Goal: Task Accomplishment & Management: Use online tool/utility

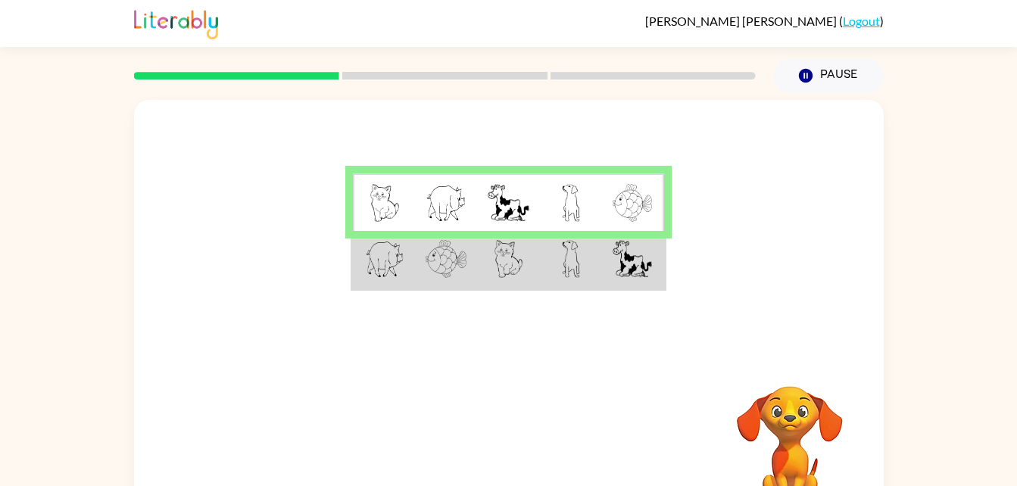
click at [439, 270] on img at bounding box center [446, 259] width 41 height 38
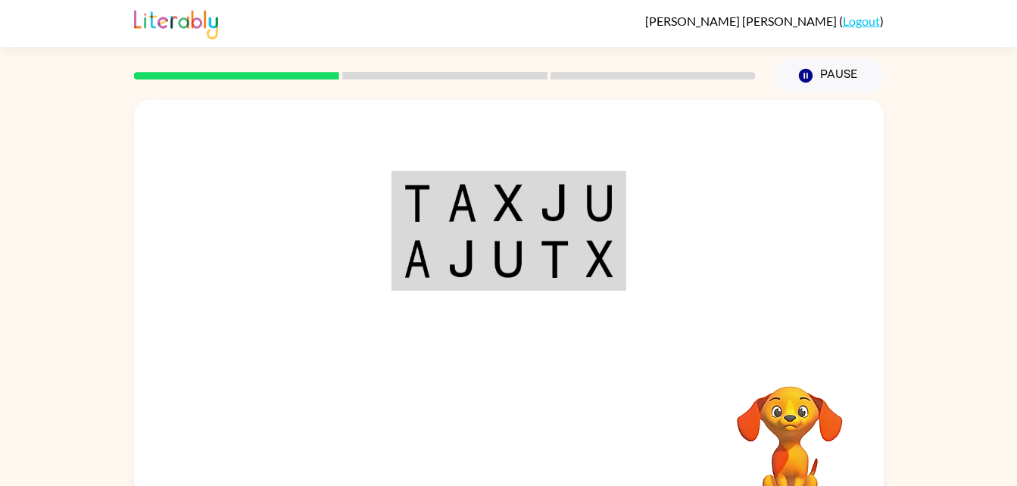
click at [483, 205] on td at bounding box center [462, 202] width 46 height 58
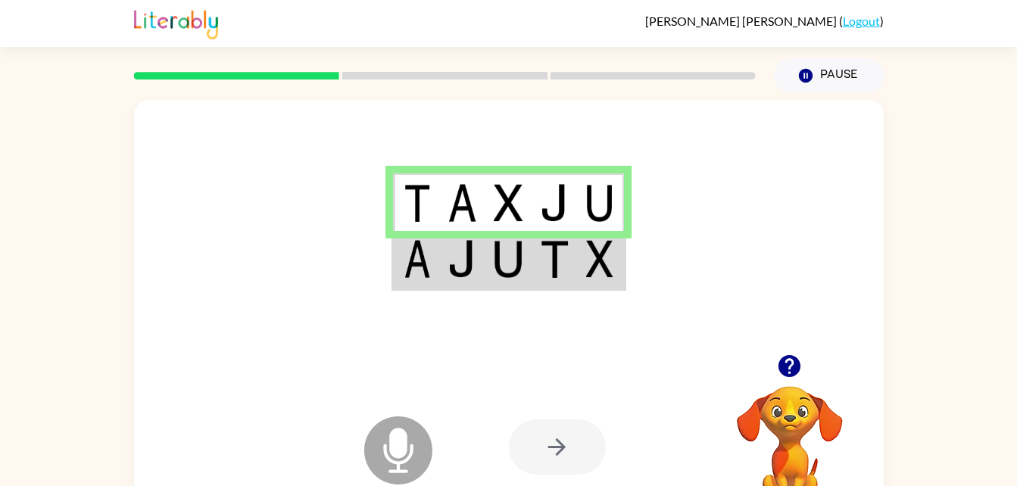
click at [475, 255] on img at bounding box center [462, 259] width 29 height 38
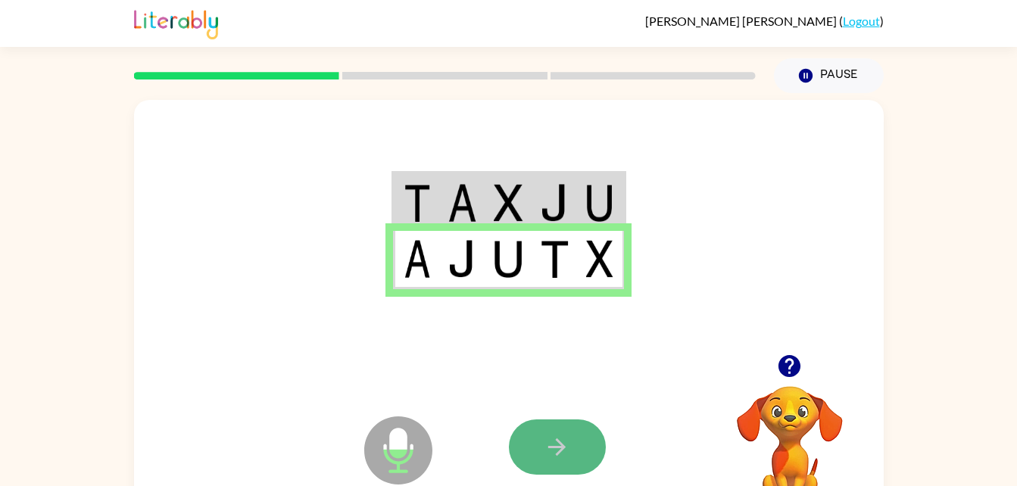
click at [539, 439] on button "button" at bounding box center [557, 447] width 97 height 55
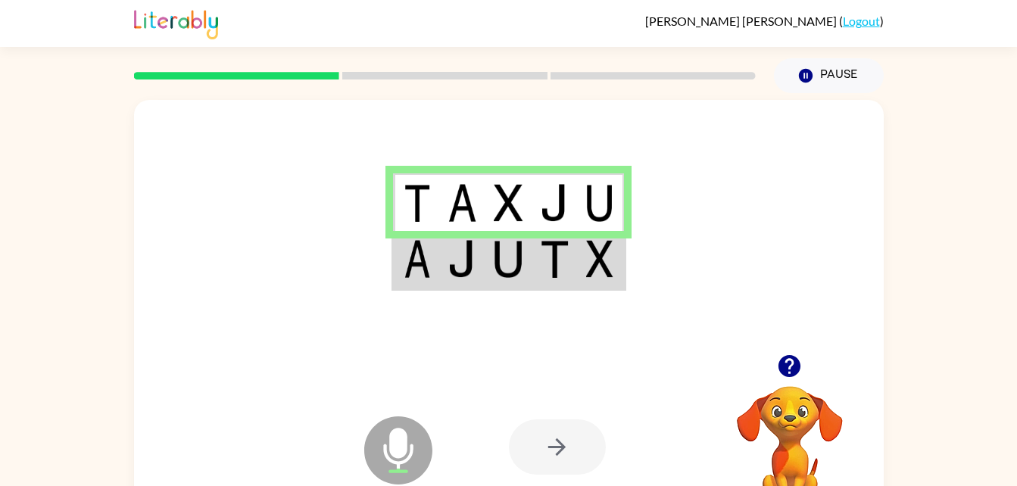
click at [457, 254] on img at bounding box center [462, 259] width 29 height 38
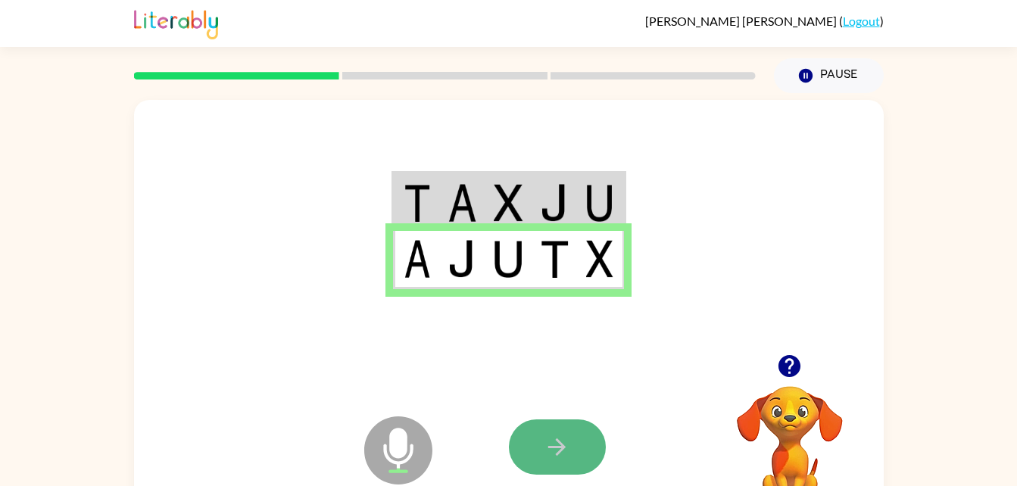
click at [548, 442] on icon "button" at bounding box center [557, 447] width 27 height 27
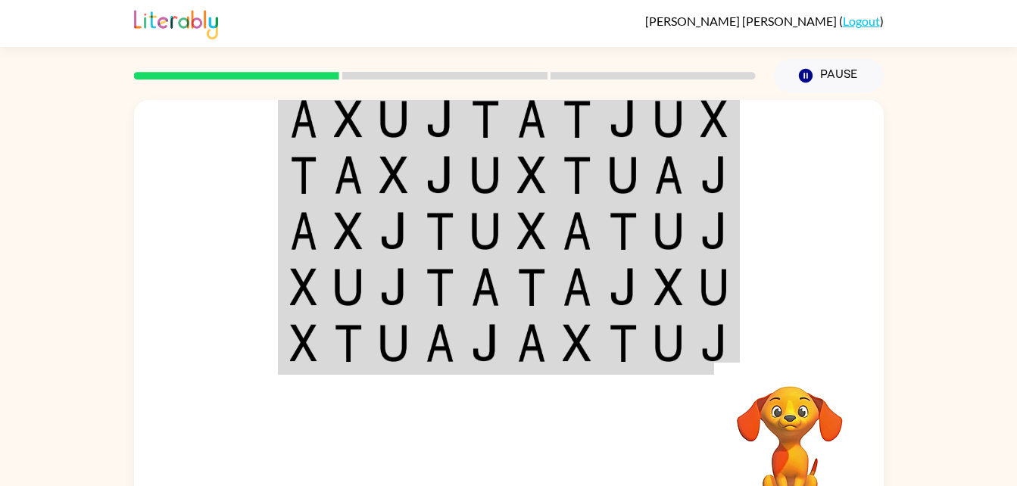
click at [335, 129] on img at bounding box center [348, 119] width 29 height 38
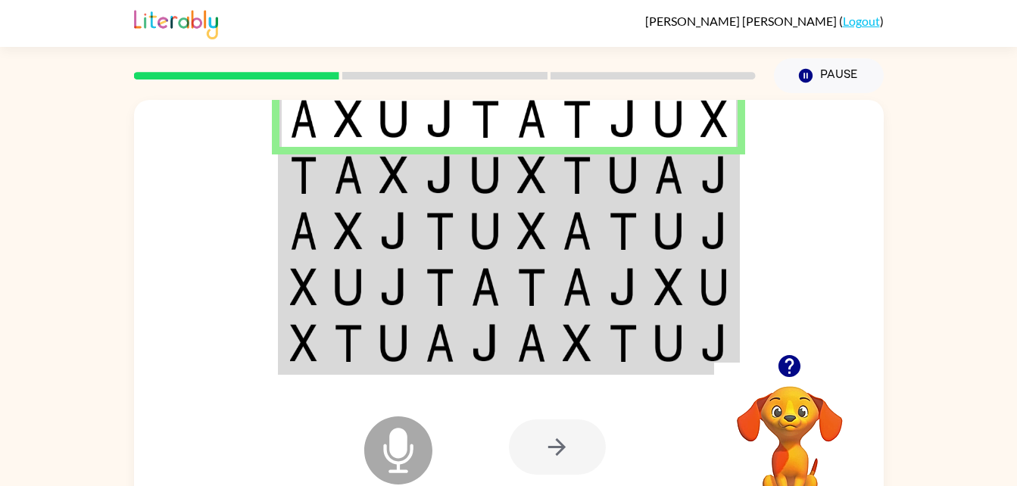
click at [361, 123] on img at bounding box center [348, 119] width 29 height 38
click at [307, 194] on img at bounding box center [303, 175] width 27 height 38
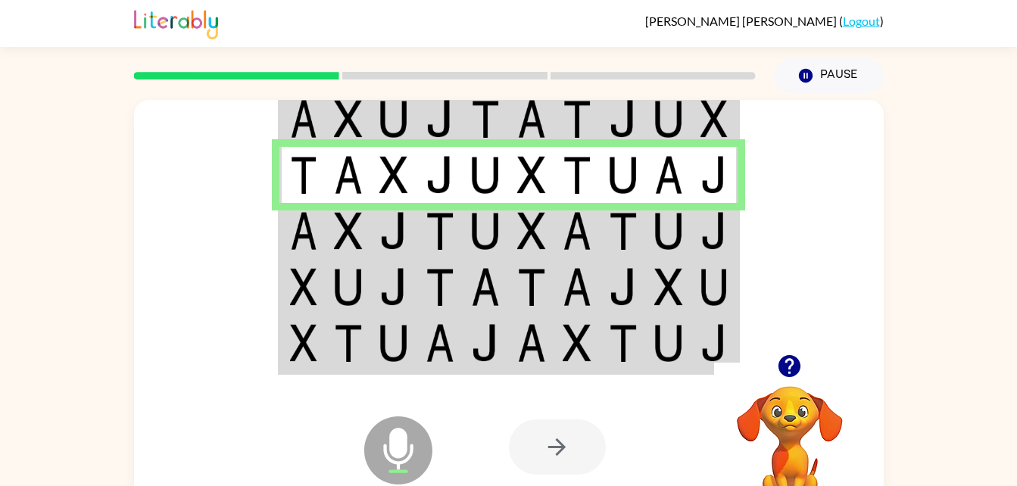
click at [315, 235] on img at bounding box center [303, 231] width 27 height 38
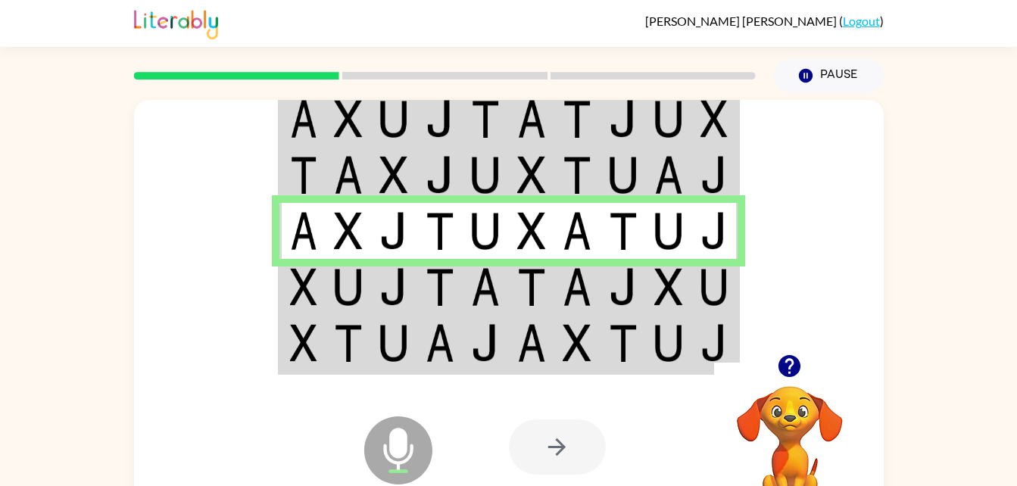
click at [338, 289] on img at bounding box center [348, 287] width 29 height 38
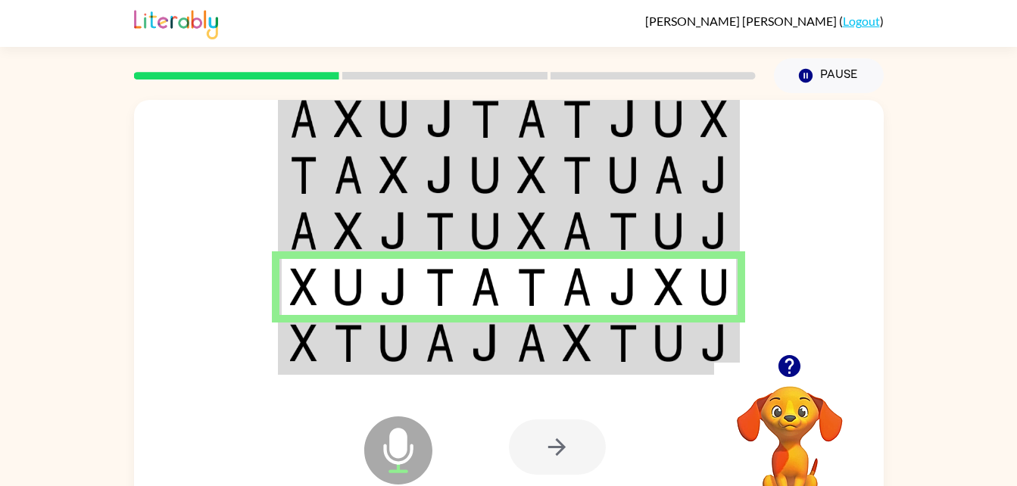
click at [367, 352] on td at bounding box center [349, 344] width 46 height 58
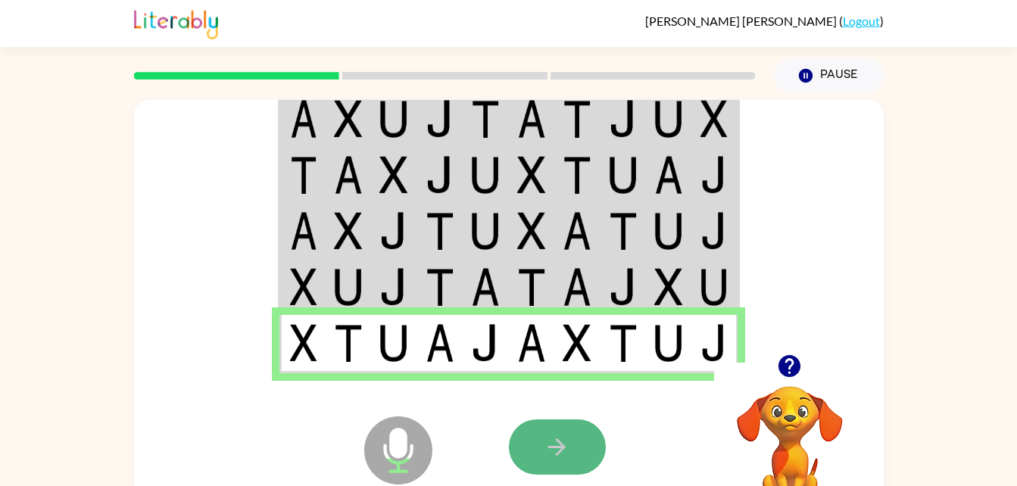
click at [541, 441] on button "button" at bounding box center [557, 447] width 97 height 55
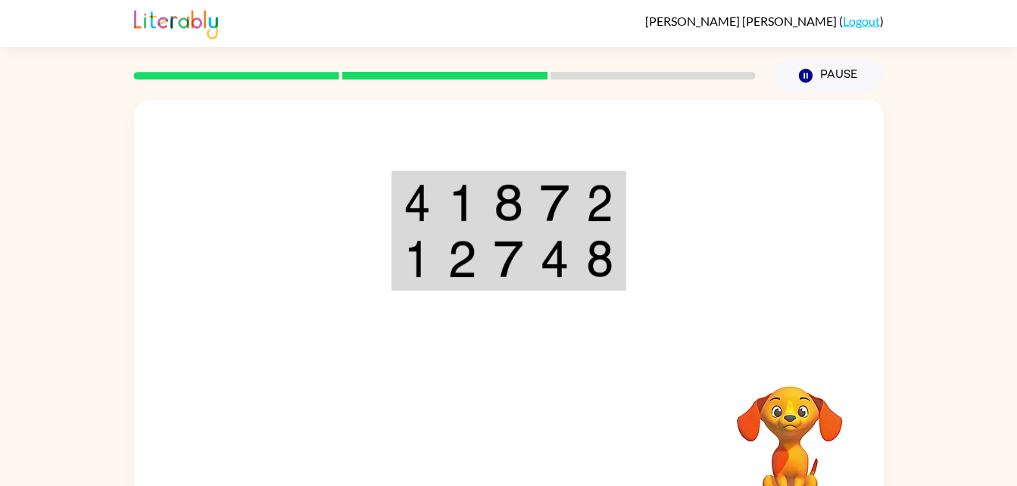
click at [423, 208] on img at bounding box center [417, 203] width 27 height 38
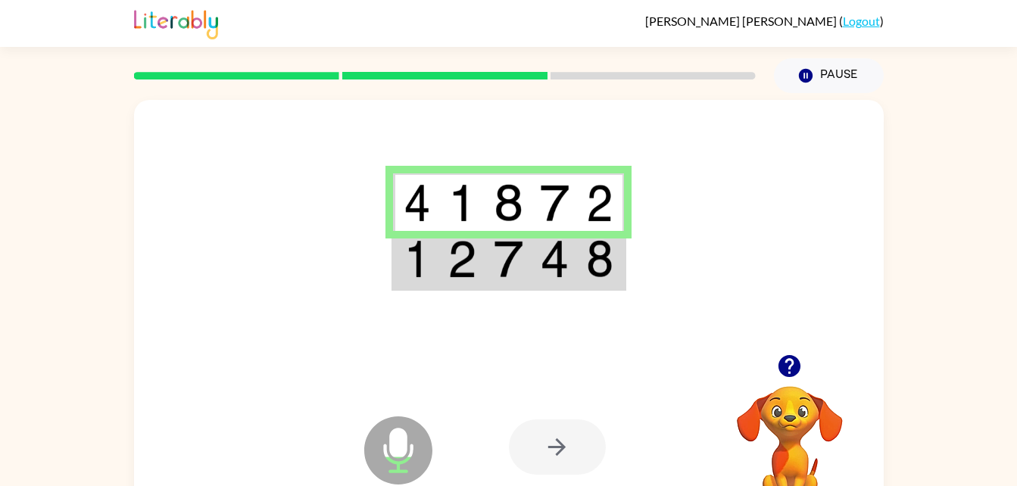
click at [419, 267] on img at bounding box center [417, 259] width 27 height 38
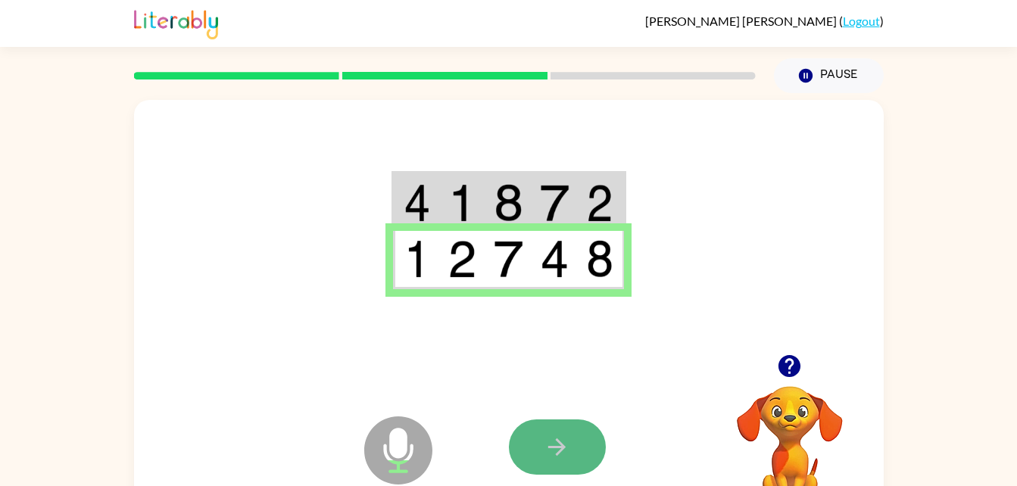
click at [557, 440] on icon "button" at bounding box center [556, 447] width 17 height 17
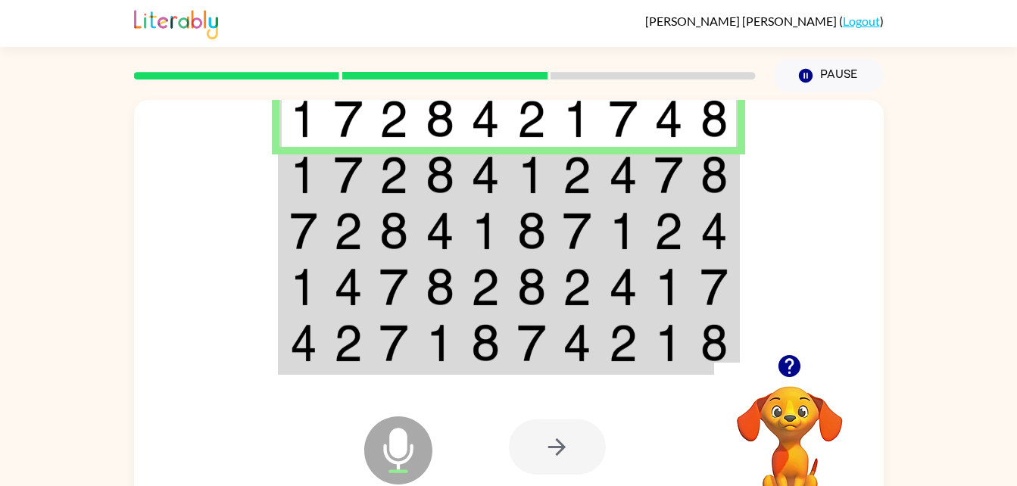
click at [311, 123] on img at bounding box center [303, 119] width 27 height 38
click at [349, 167] on img at bounding box center [348, 175] width 29 height 38
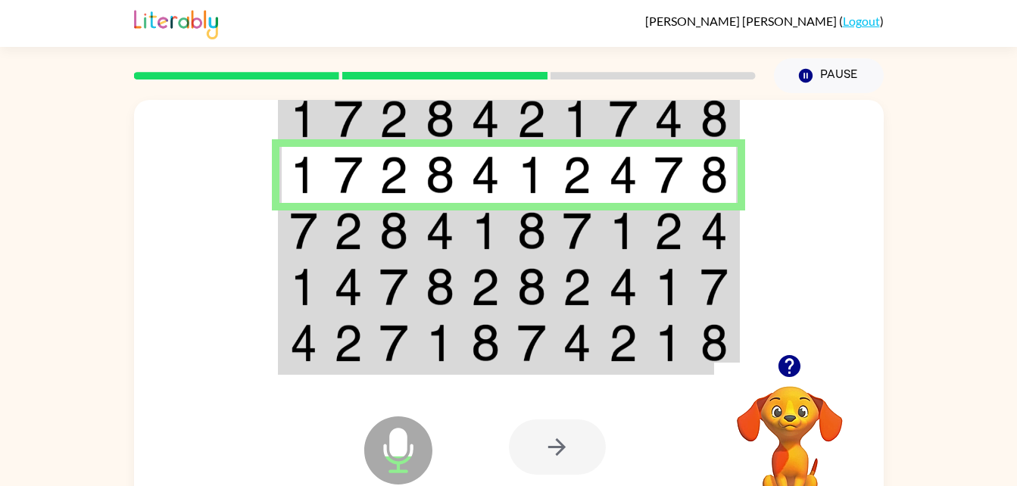
click at [387, 224] on img at bounding box center [393, 231] width 29 height 38
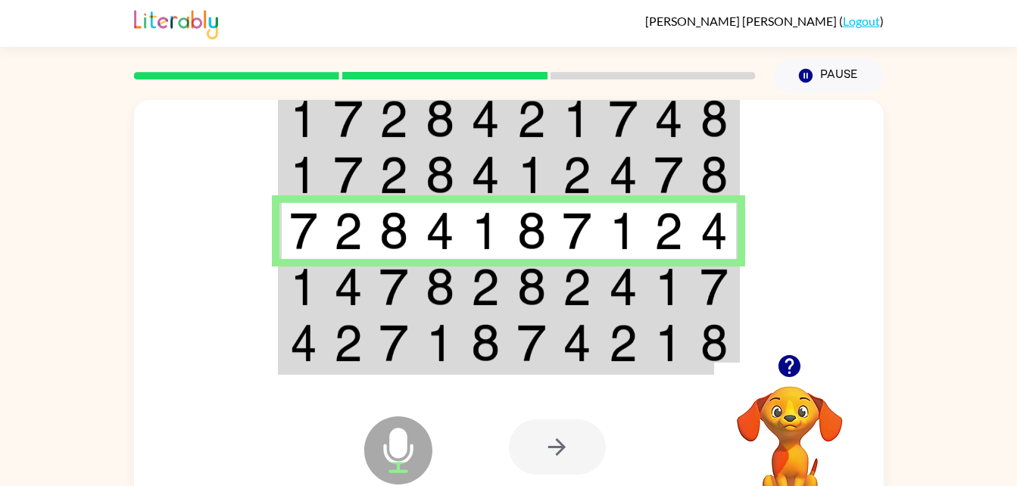
click at [302, 289] on img at bounding box center [303, 287] width 27 height 38
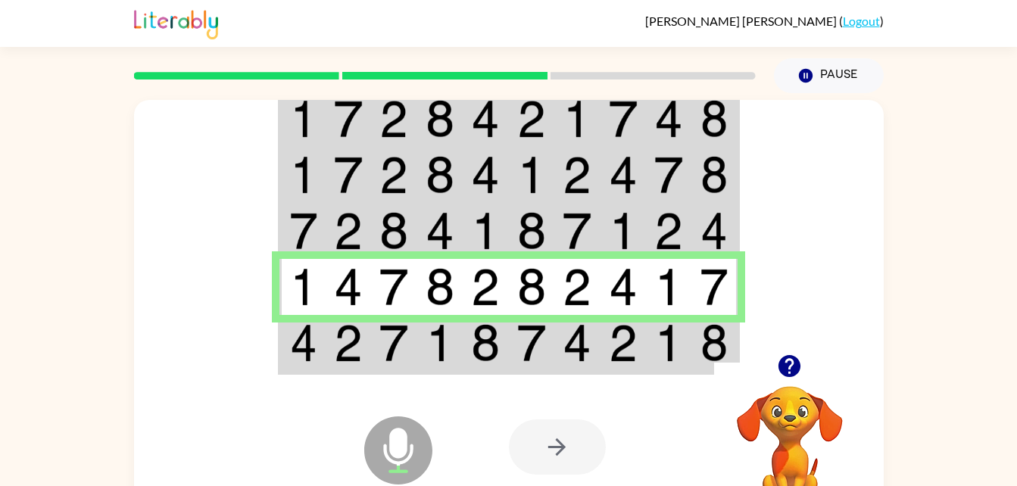
click at [386, 353] on img at bounding box center [393, 343] width 29 height 38
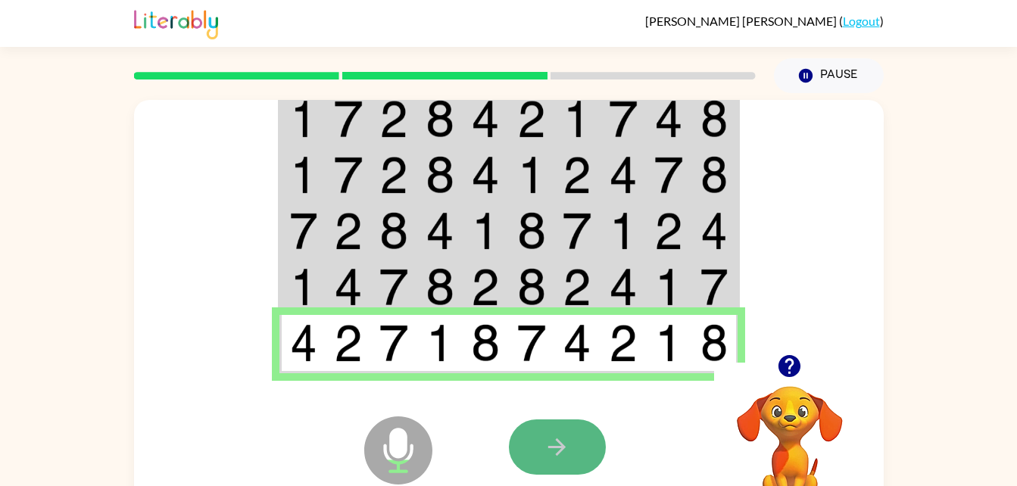
click at [569, 433] on button "button" at bounding box center [557, 447] width 97 height 55
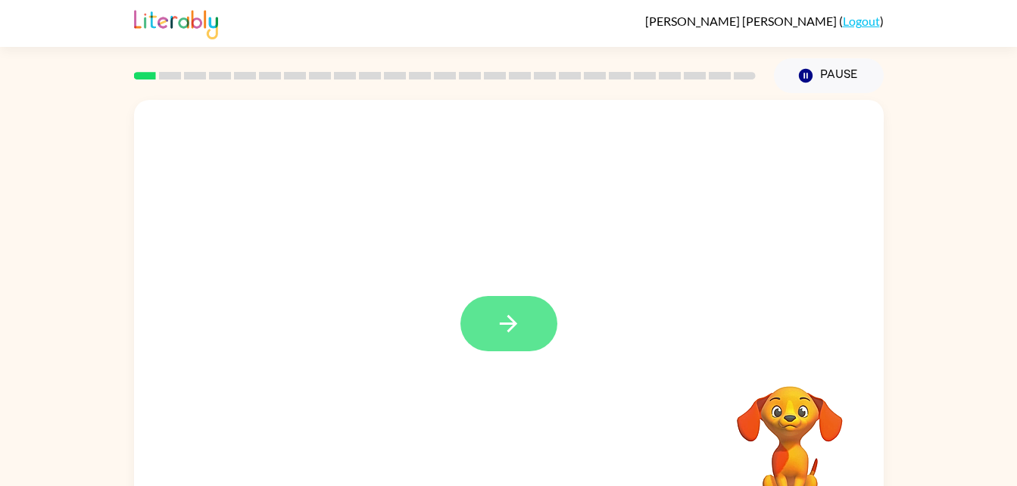
click at [495, 322] on icon "button" at bounding box center [508, 324] width 27 height 27
click at [495, 322] on div at bounding box center [509, 316] width 750 height 432
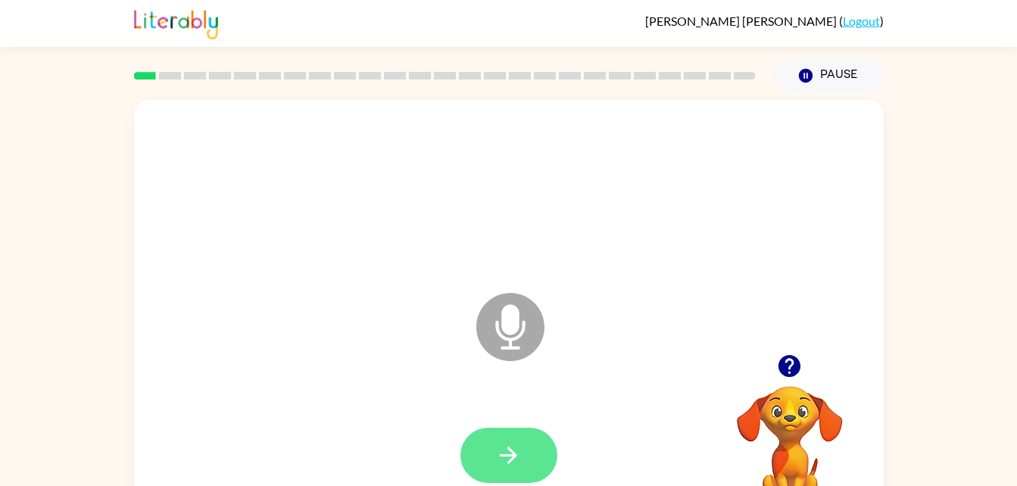
click at [486, 439] on button "button" at bounding box center [508, 455] width 97 height 55
click at [524, 465] on button "button" at bounding box center [508, 455] width 97 height 55
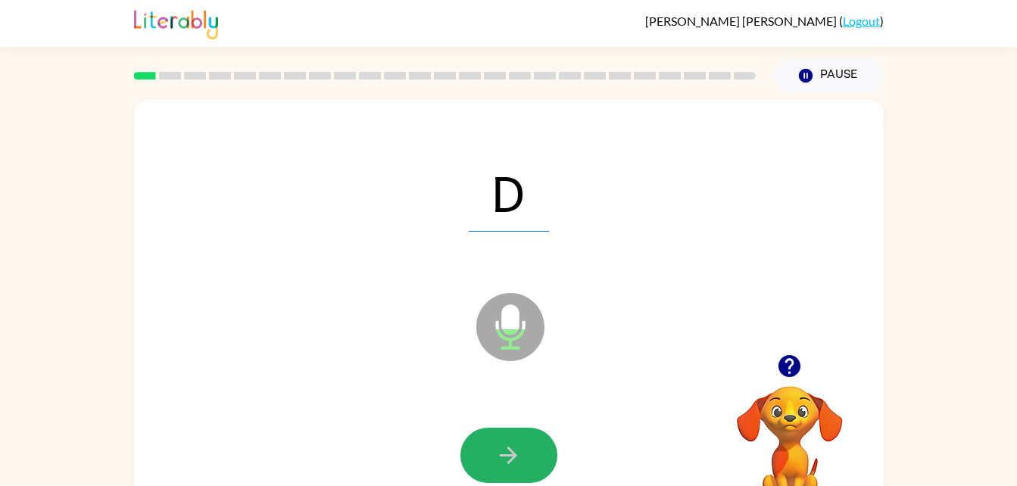
click at [524, 465] on button "button" at bounding box center [508, 455] width 97 height 55
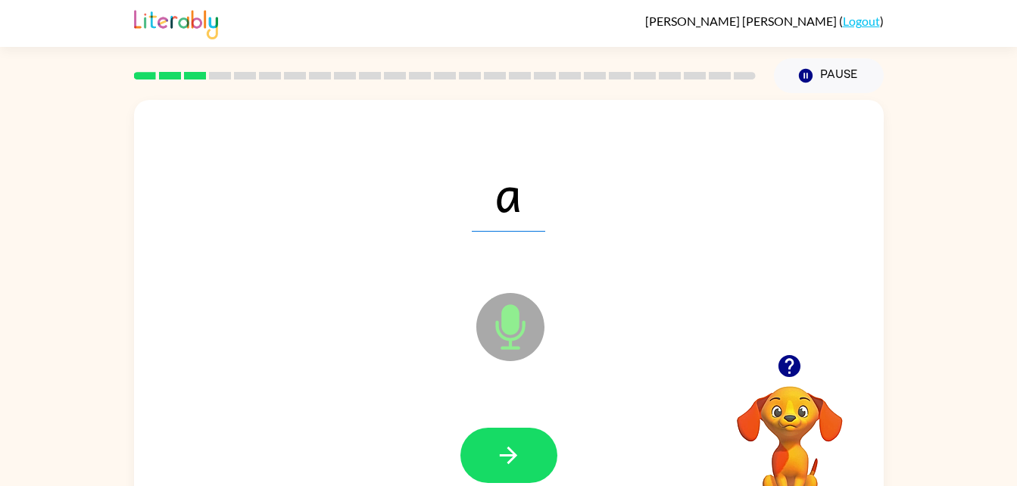
click at [524, 465] on button "button" at bounding box center [508, 455] width 97 height 55
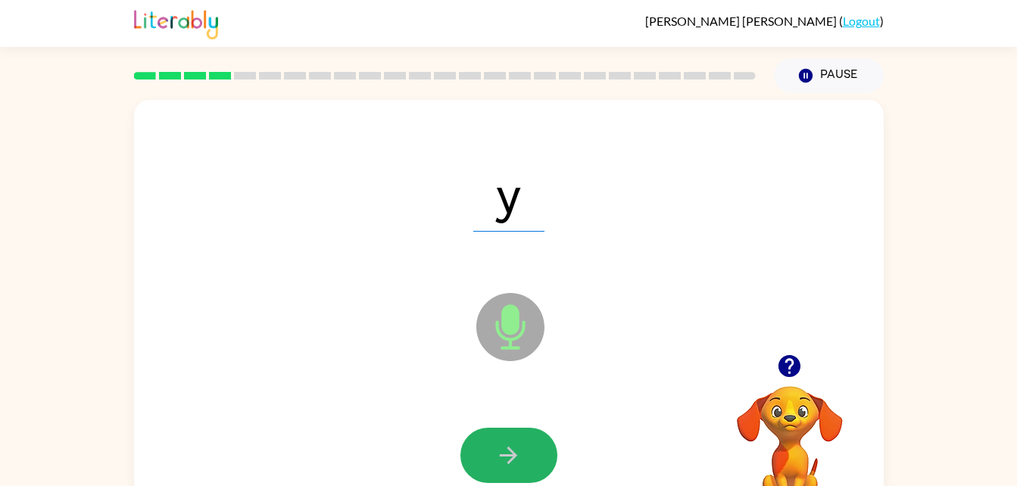
click at [524, 465] on button "button" at bounding box center [508, 455] width 97 height 55
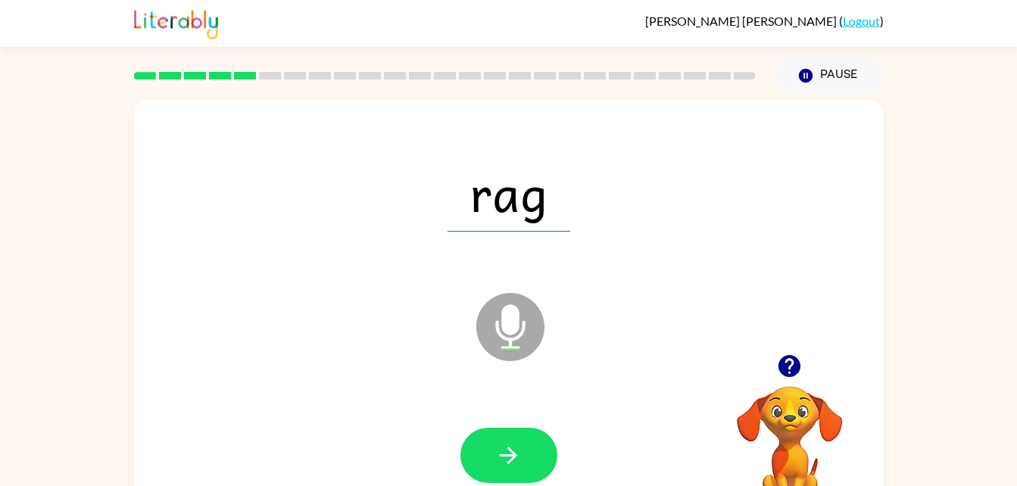
click at [524, 465] on button "button" at bounding box center [508, 455] width 97 height 55
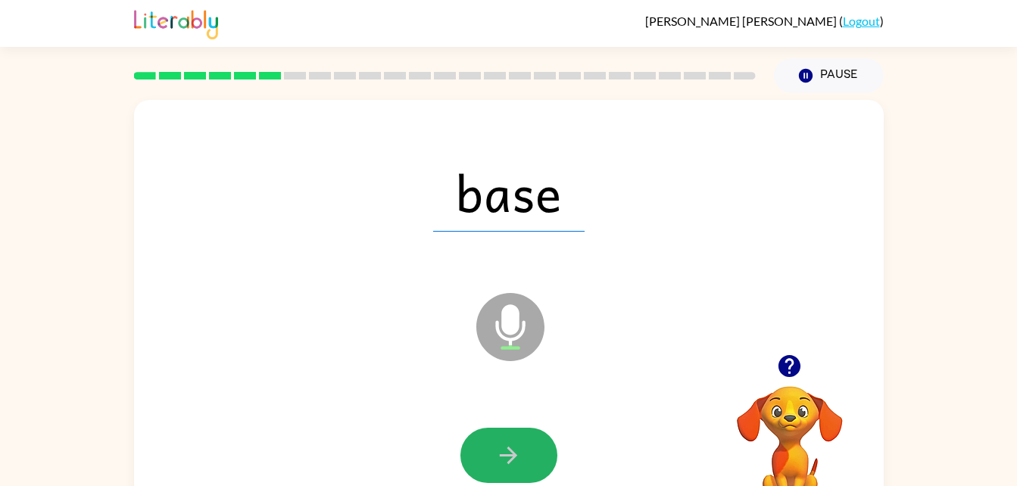
click at [524, 465] on button "button" at bounding box center [508, 455] width 97 height 55
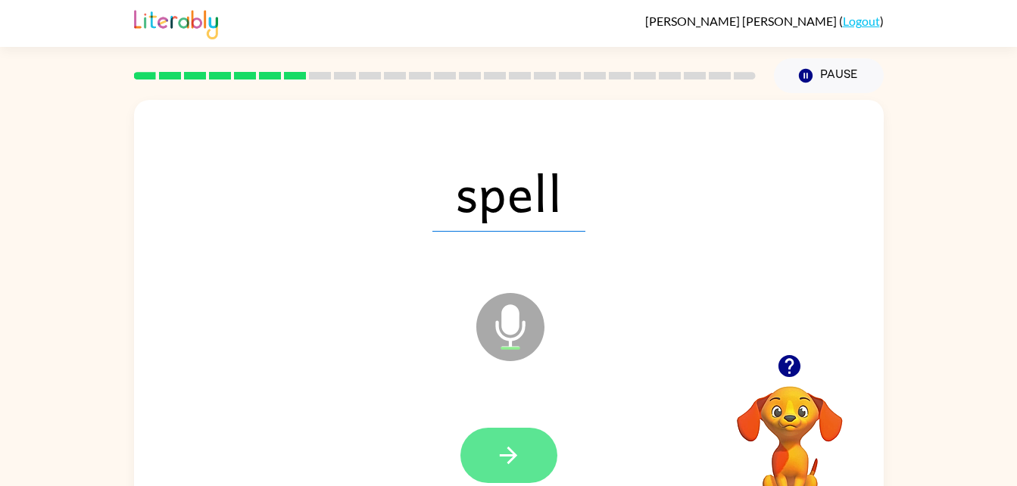
click at [541, 467] on button "button" at bounding box center [508, 455] width 97 height 55
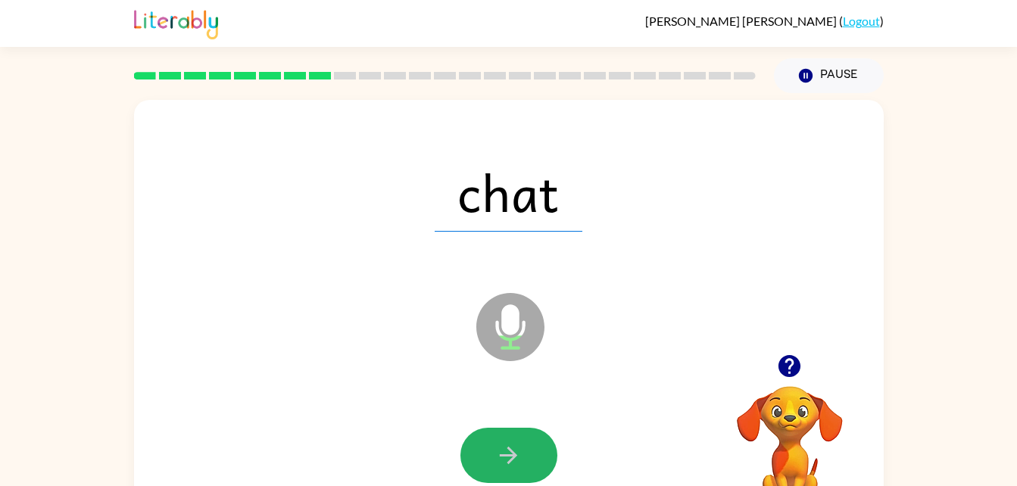
click at [541, 467] on button "button" at bounding box center [508, 455] width 97 height 55
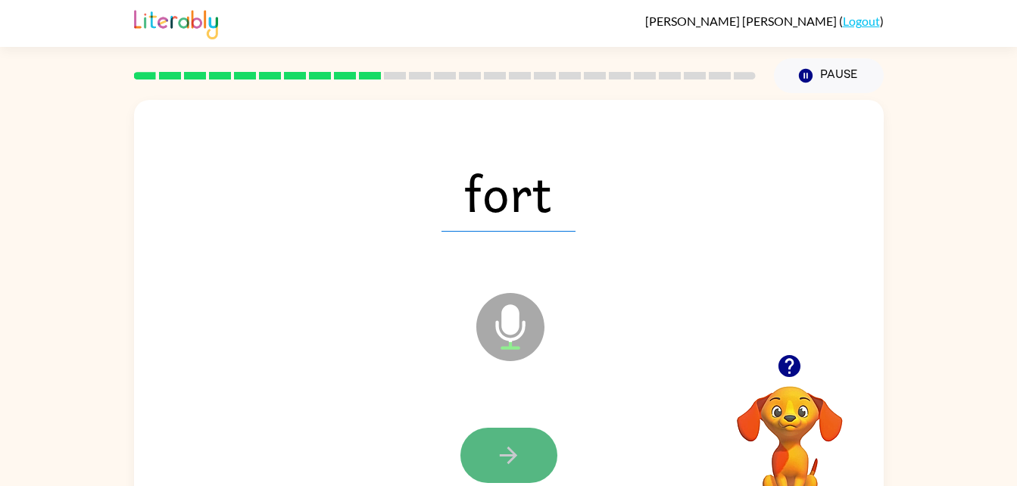
click at [538, 471] on button "button" at bounding box center [508, 455] width 97 height 55
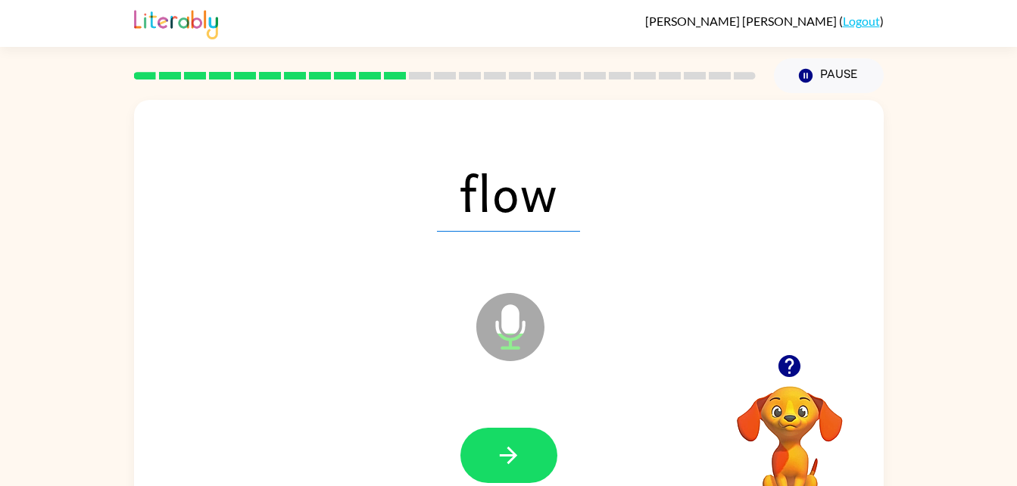
click at [528, 454] on button "button" at bounding box center [508, 455] width 97 height 55
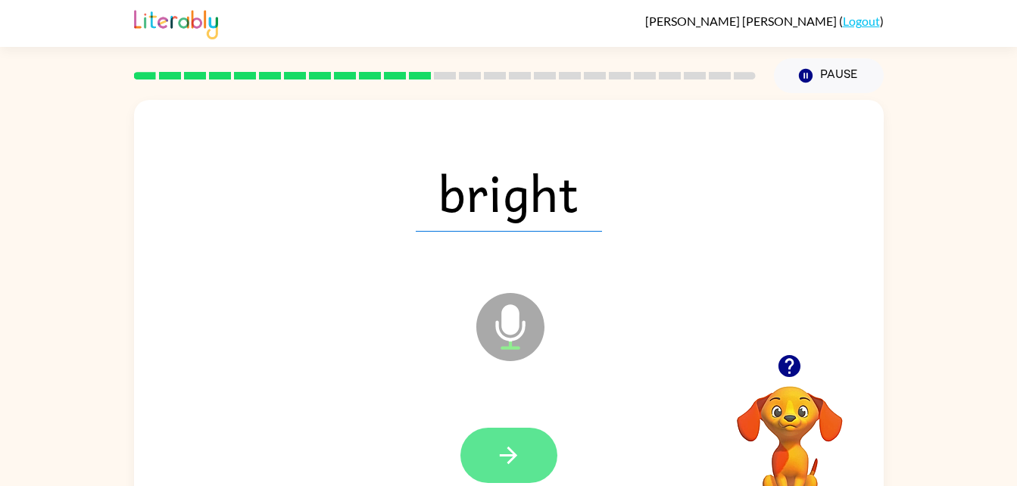
click at [528, 454] on button "button" at bounding box center [508, 455] width 97 height 55
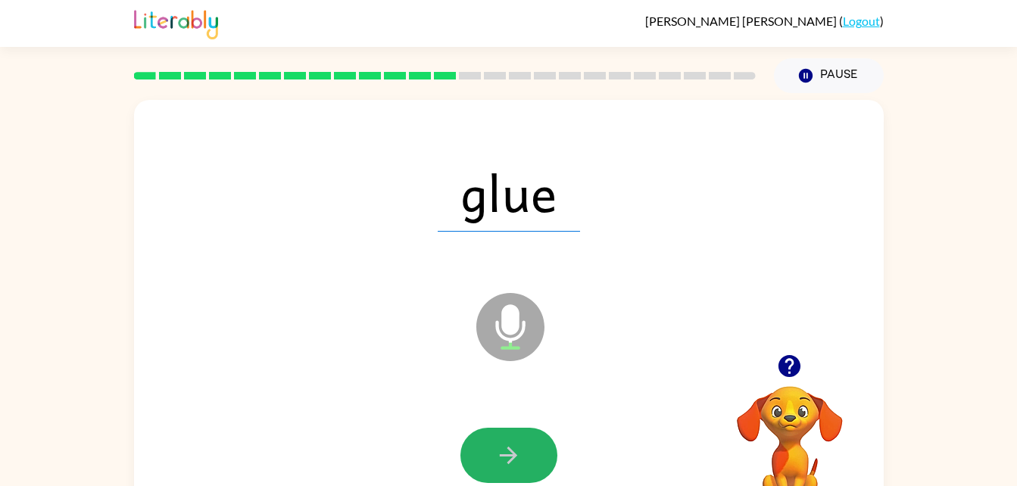
click at [528, 454] on button "button" at bounding box center [508, 455] width 97 height 55
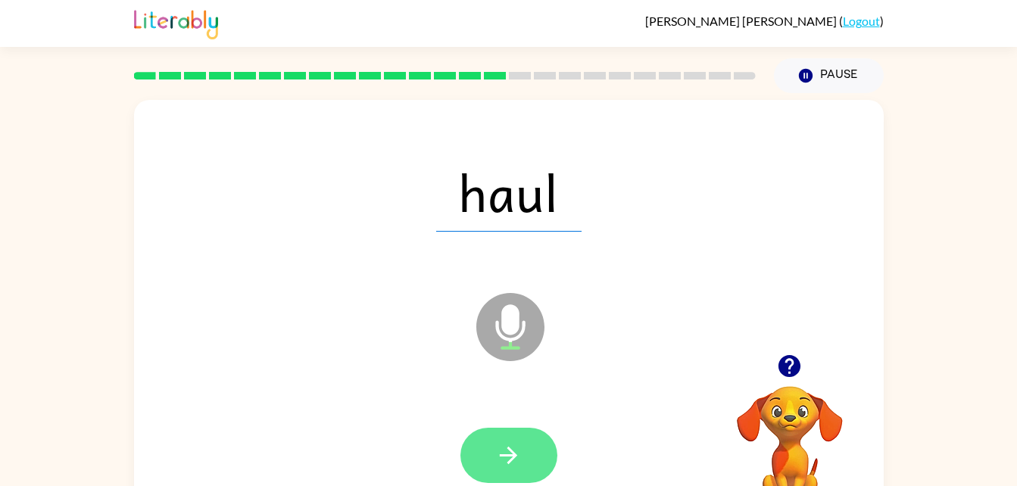
click at [526, 448] on button "button" at bounding box center [508, 455] width 97 height 55
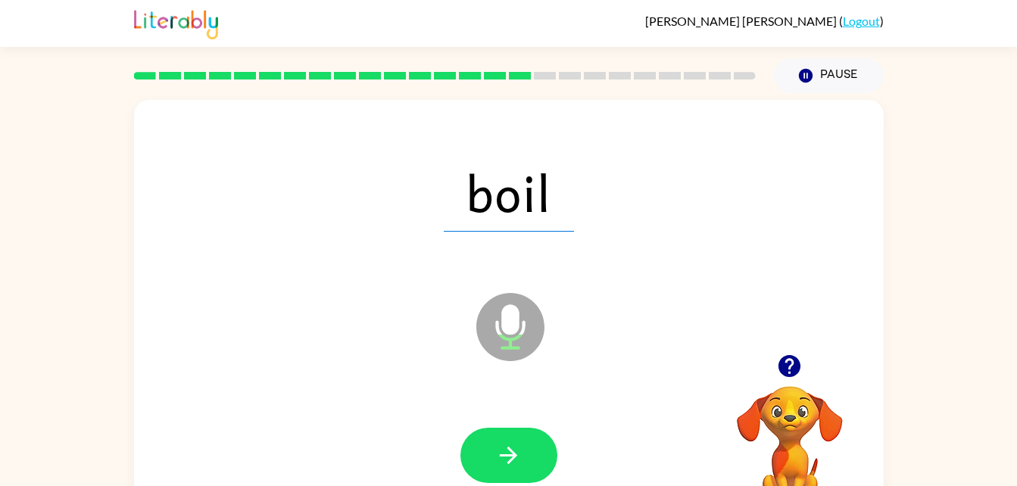
click at [526, 448] on button "button" at bounding box center [508, 455] width 97 height 55
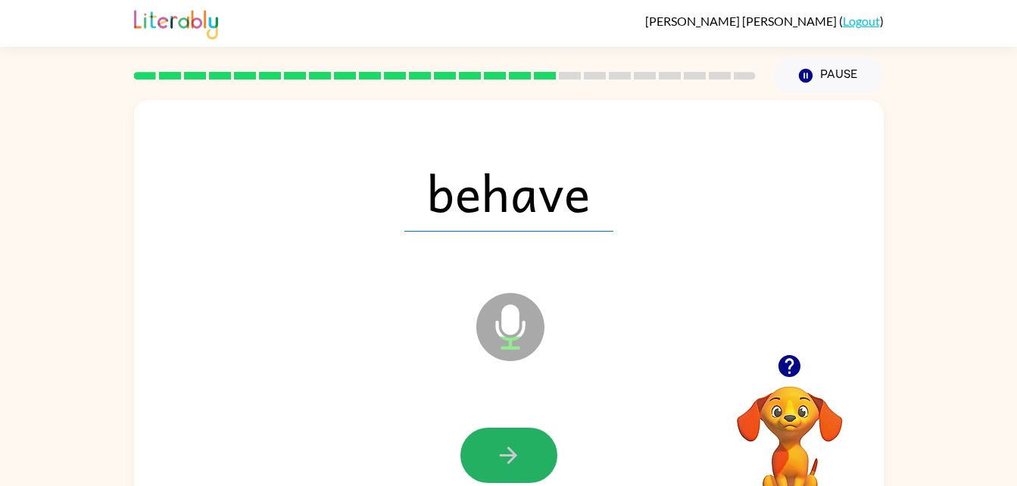
click at [526, 448] on button "button" at bounding box center [508, 455] width 97 height 55
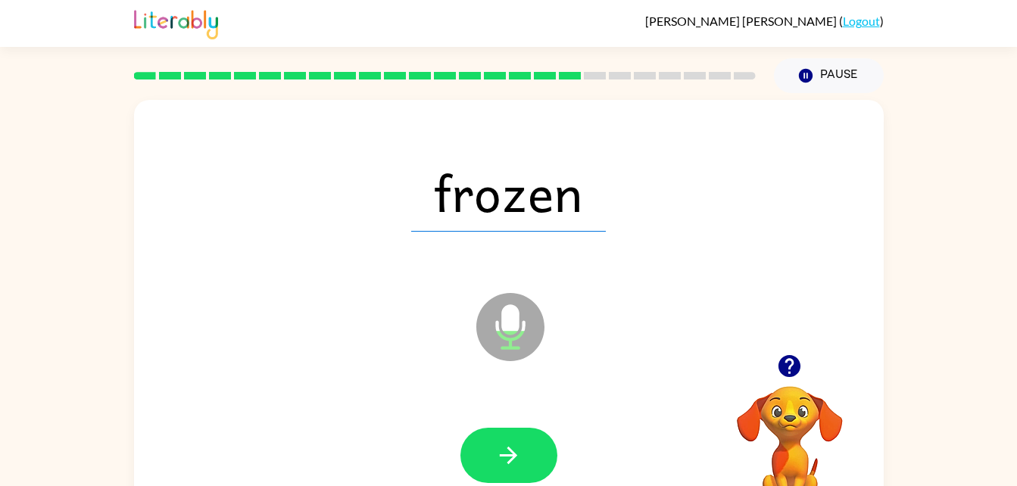
click at [526, 448] on button "button" at bounding box center [508, 455] width 97 height 55
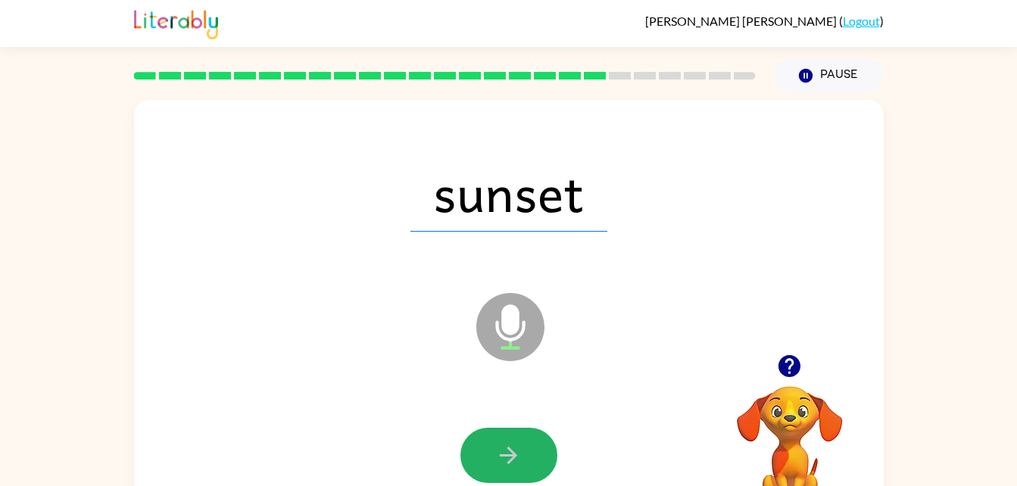
click at [526, 448] on button "button" at bounding box center [508, 455] width 97 height 55
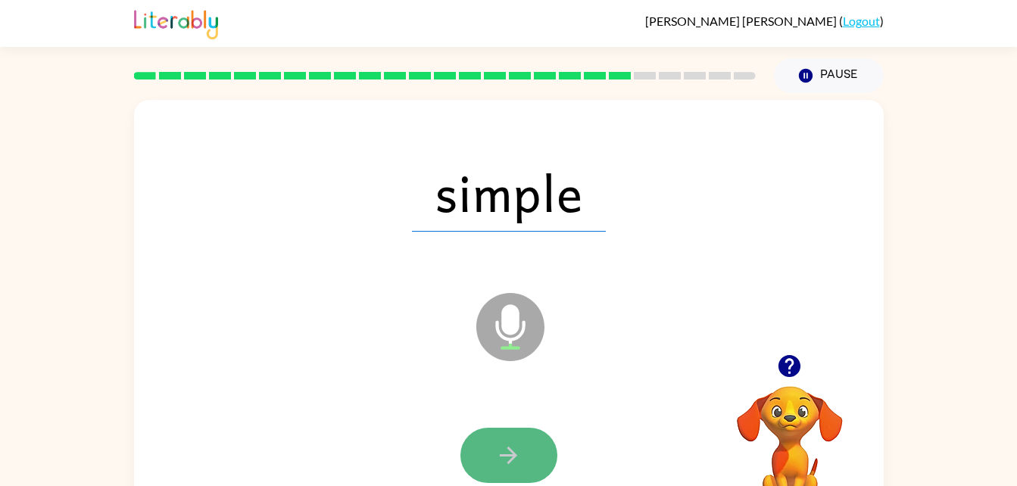
click at [529, 445] on button "button" at bounding box center [508, 455] width 97 height 55
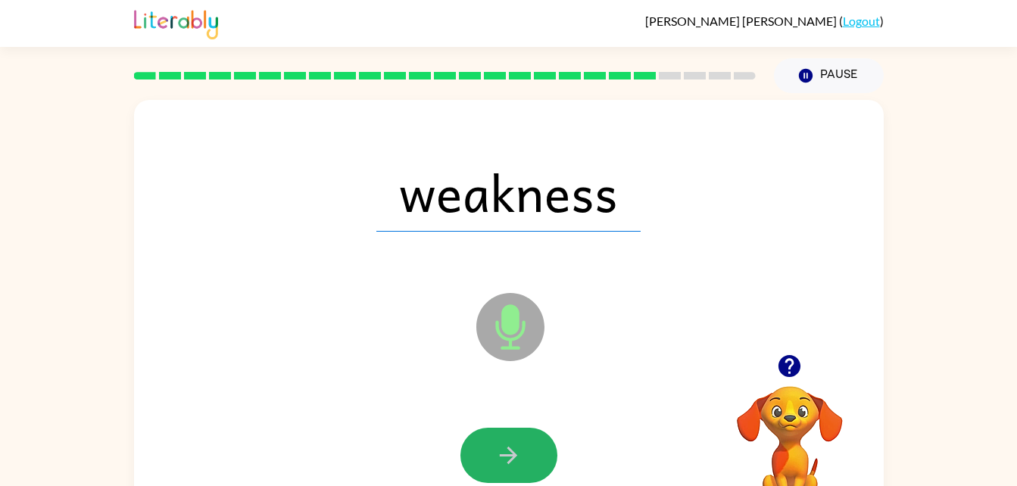
click at [529, 445] on button "button" at bounding box center [508, 455] width 97 height 55
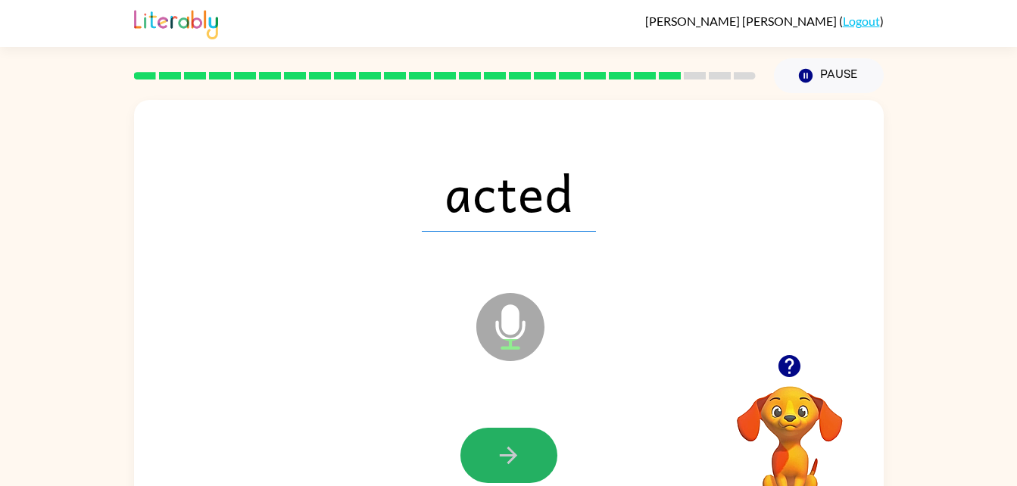
click at [529, 445] on button "button" at bounding box center [508, 455] width 97 height 55
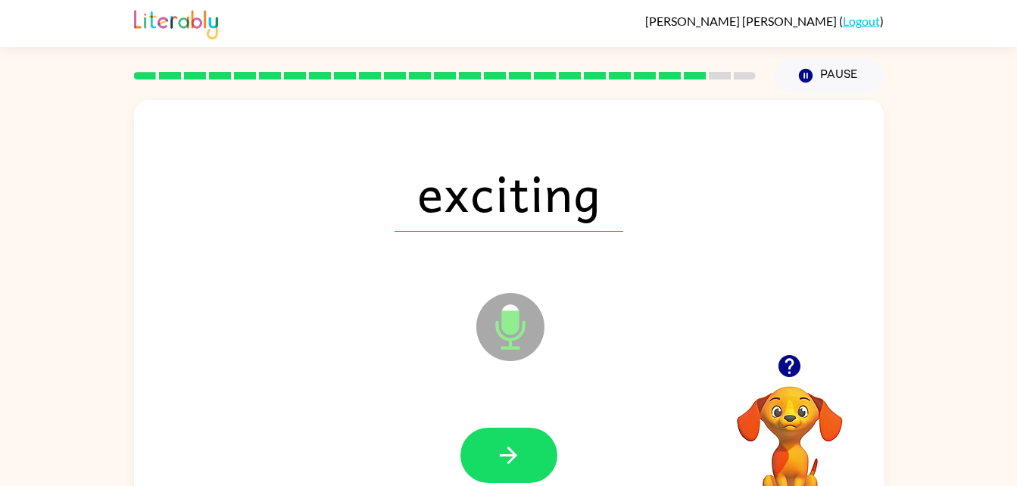
click at [529, 445] on button "button" at bounding box center [508, 455] width 97 height 55
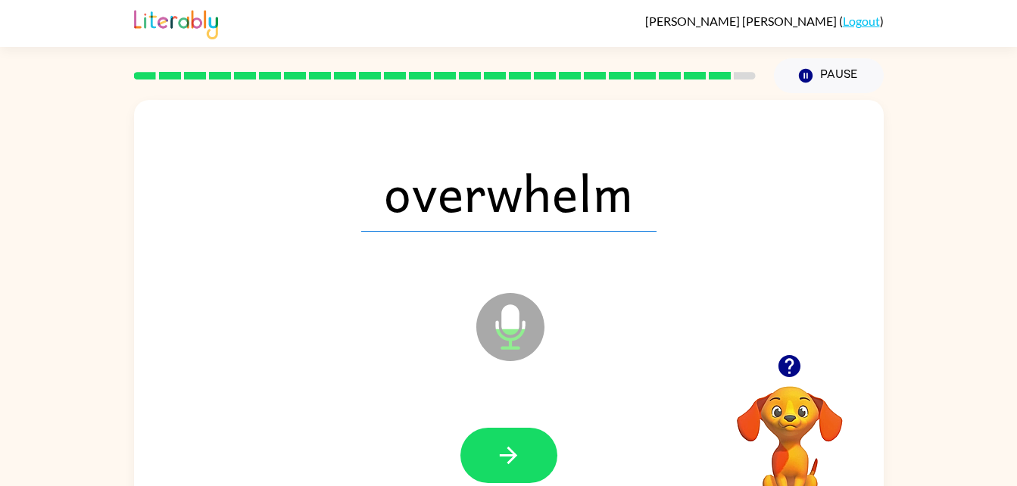
click at [529, 445] on button "button" at bounding box center [508, 455] width 97 height 55
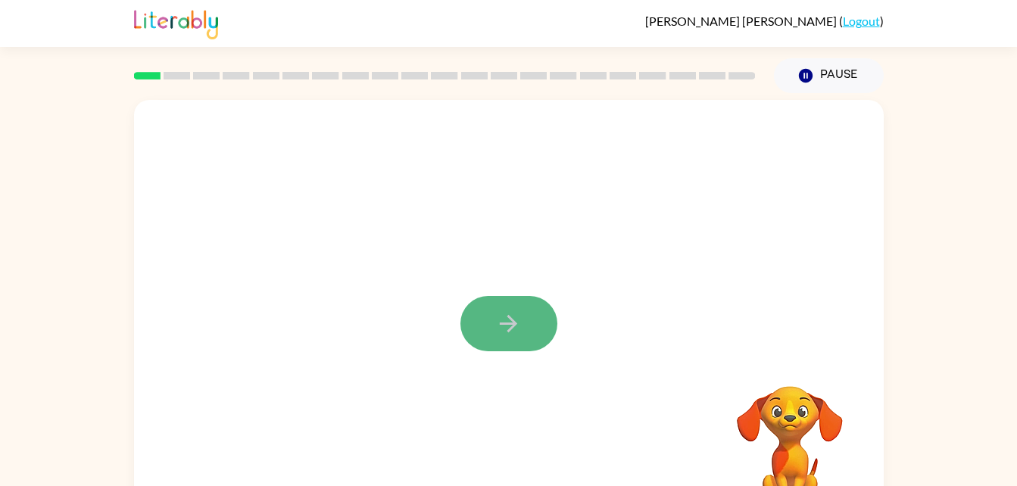
click at [511, 333] on icon "button" at bounding box center [508, 324] width 27 height 27
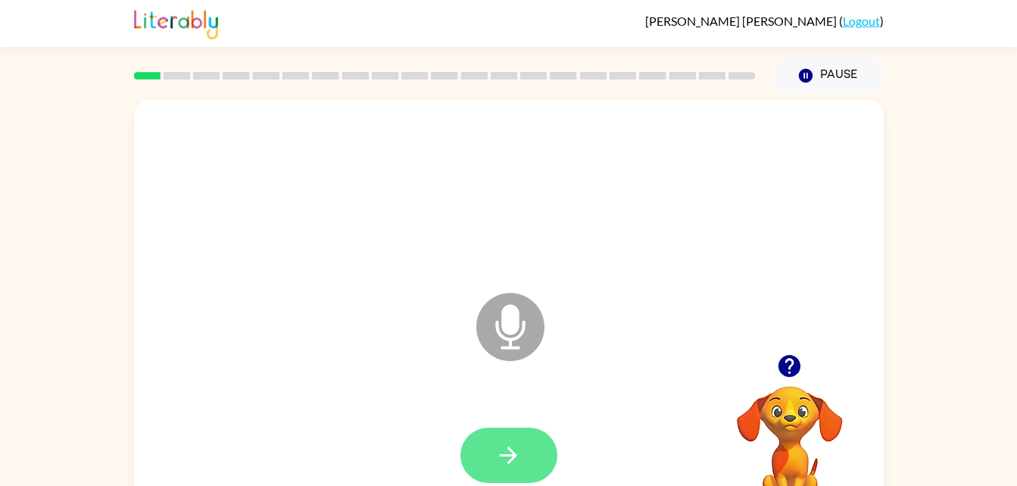
click at [507, 455] on icon "button" at bounding box center [508, 455] width 17 height 17
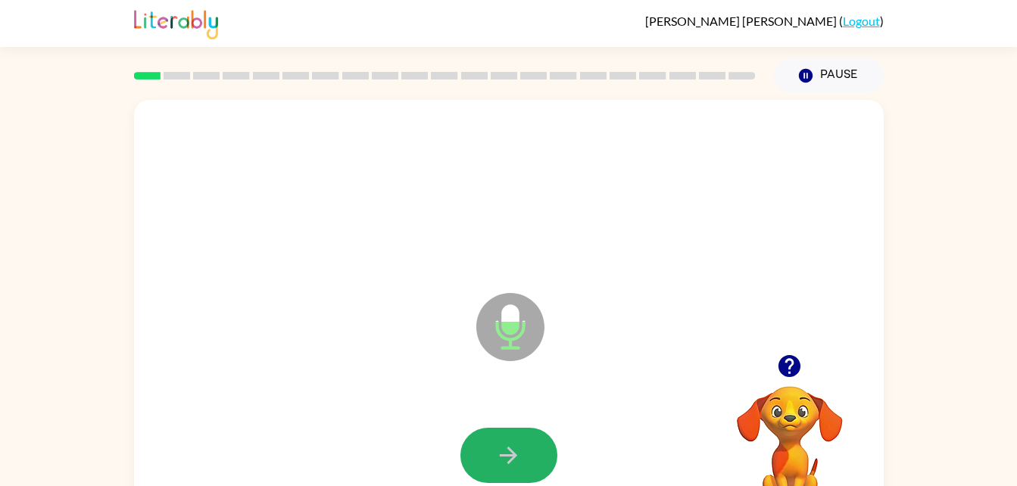
click at [507, 455] on icon "button" at bounding box center [508, 455] width 17 height 17
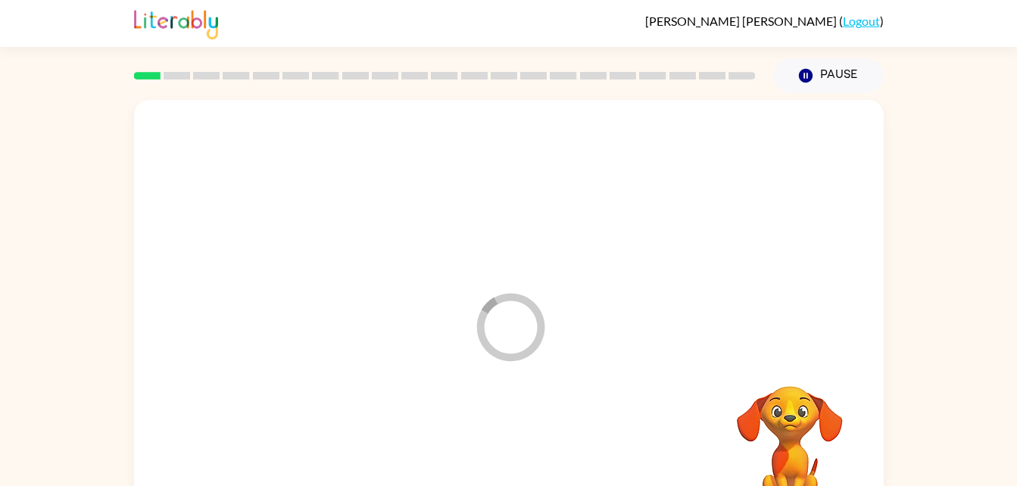
click at [507, 455] on div at bounding box center [509, 456] width 720 height 124
click at [507, 455] on div at bounding box center [508, 455] width 97 height 55
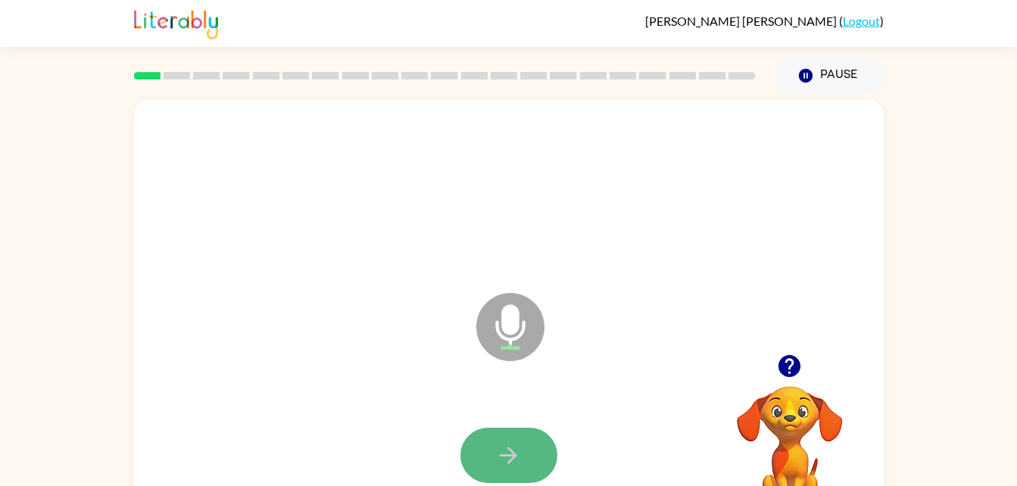
click at [513, 448] on icon "button" at bounding box center [508, 455] width 27 height 27
click at [498, 476] on button "button" at bounding box center [508, 455] width 97 height 55
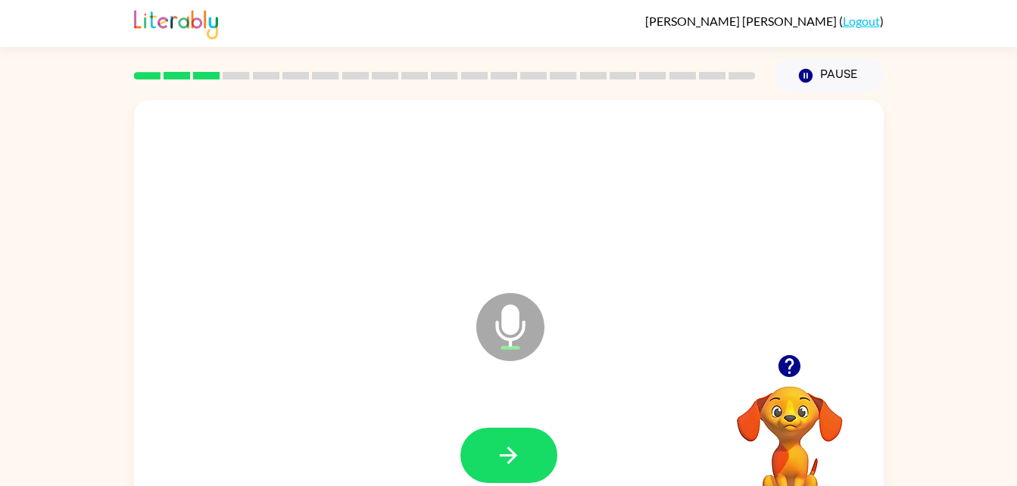
click at [507, 485] on div at bounding box center [509, 456] width 720 height 124
click at [485, 443] on button "button" at bounding box center [508, 455] width 97 height 55
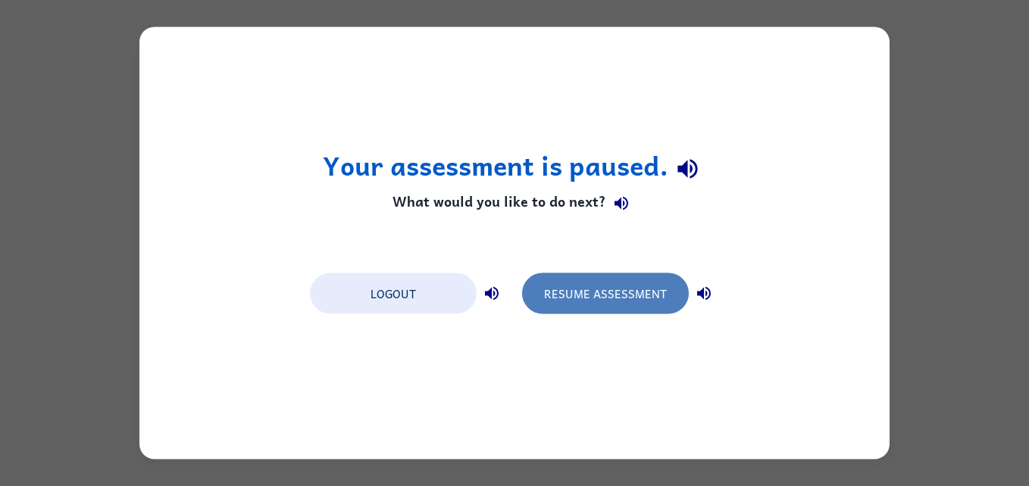
click at [554, 307] on button "Resume Assessment" at bounding box center [605, 293] width 167 height 41
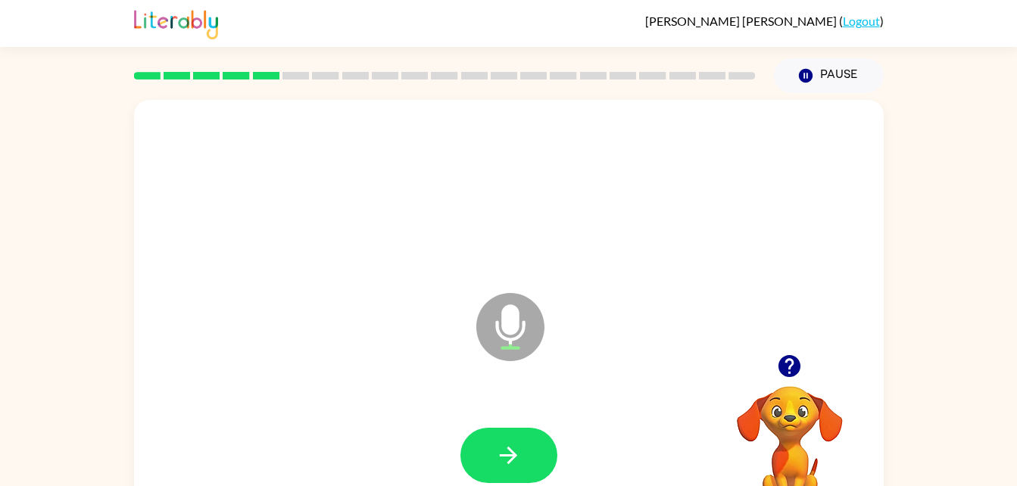
drag, startPoint x: 554, startPoint y: 304, endPoint x: 500, endPoint y: 464, distance: 169.6
click at [500, 464] on icon "button" at bounding box center [508, 455] width 27 height 27
drag, startPoint x: 500, startPoint y: 464, endPoint x: 537, endPoint y: 465, distance: 37.1
click at [537, 465] on button "button" at bounding box center [508, 455] width 97 height 55
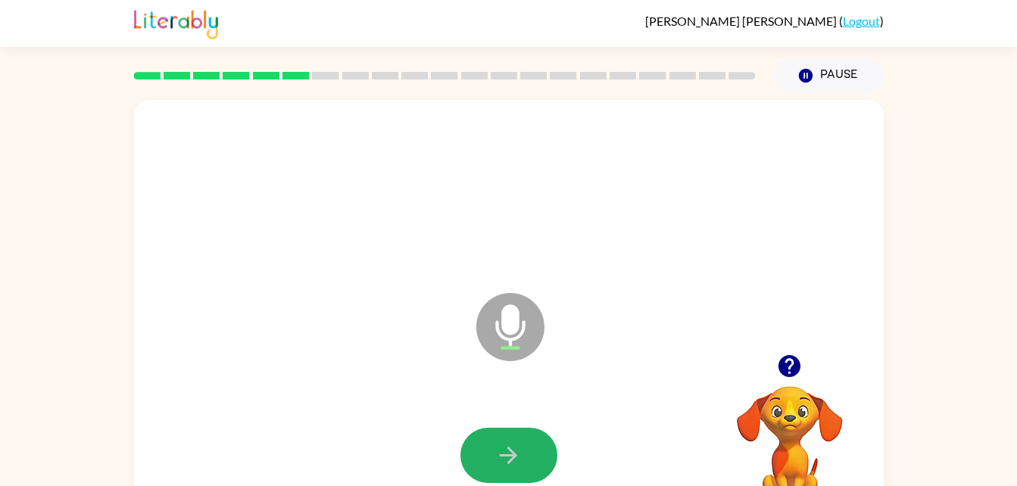
click at [537, 465] on button "button" at bounding box center [508, 455] width 97 height 55
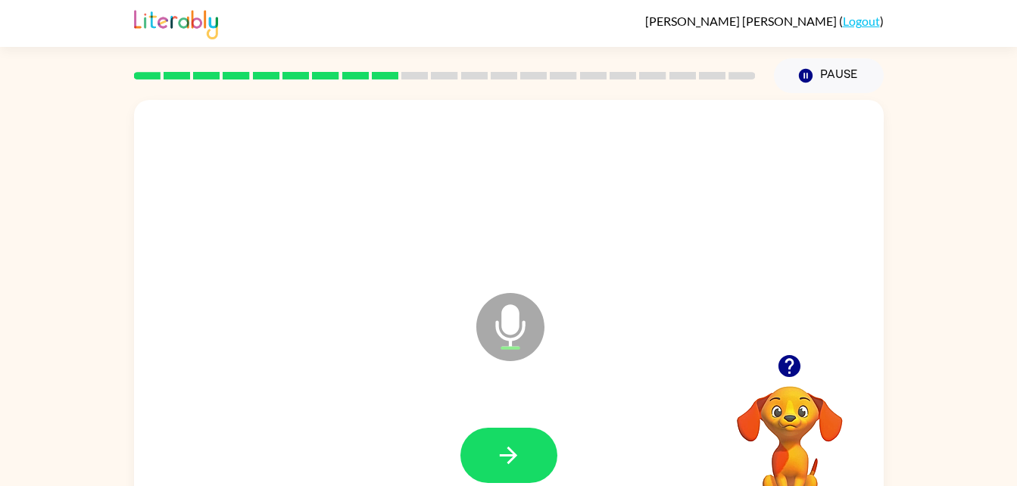
click at [537, 465] on button "button" at bounding box center [508, 455] width 97 height 55
click at [487, 452] on button "button" at bounding box center [508, 455] width 97 height 55
click at [490, 454] on button "button" at bounding box center [508, 455] width 97 height 55
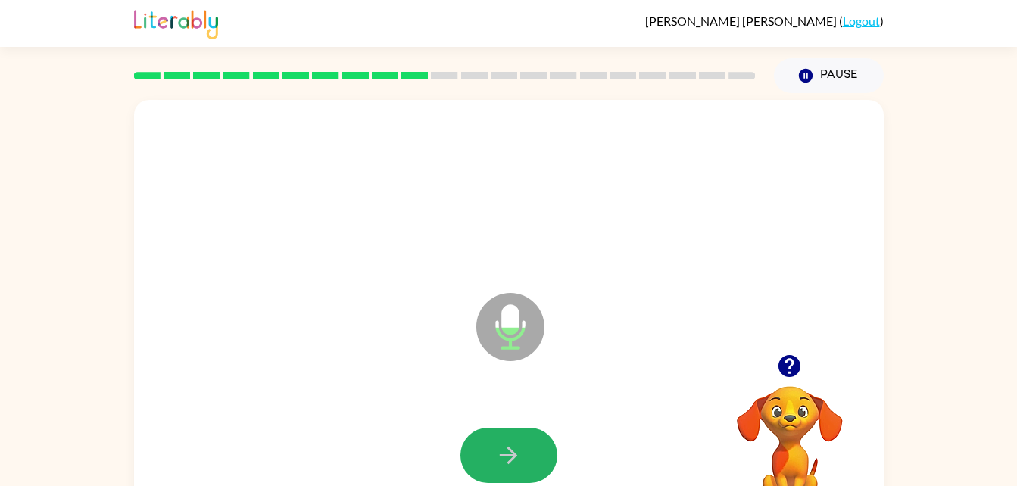
click at [490, 454] on button "button" at bounding box center [508, 455] width 97 height 55
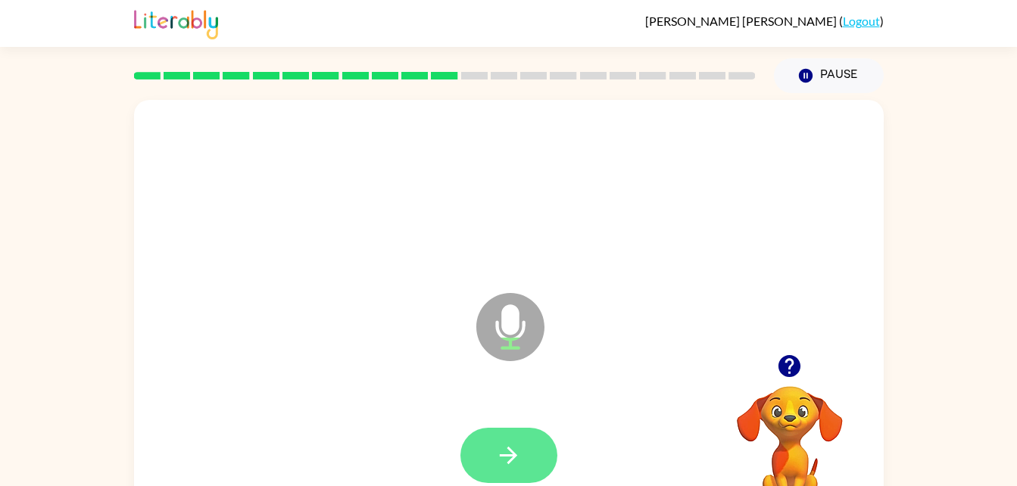
click at [495, 453] on button "button" at bounding box center [508, 455] width 97 height 55
click at [507, 449] on icon "button" at bounding box center [508, 455] width 27 height 27
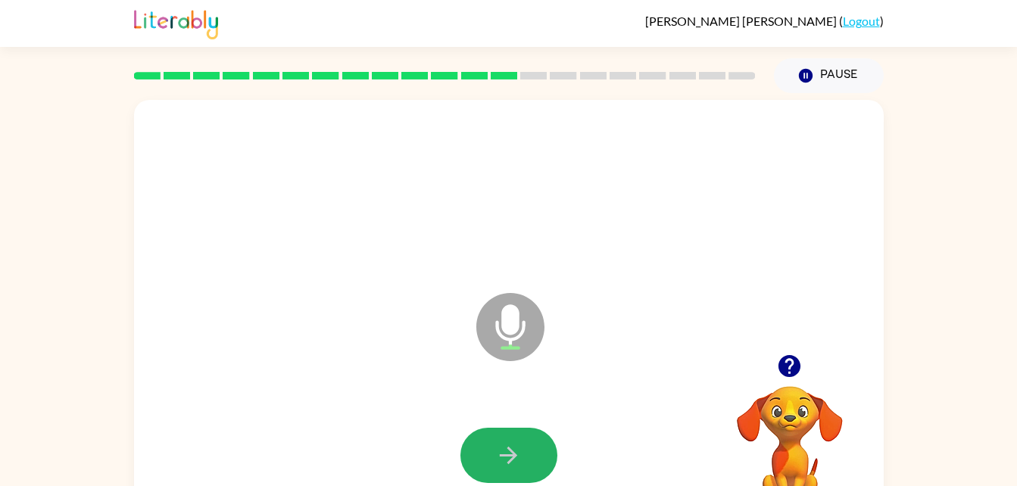
click at [507, 449] on icon "button" at bounding box center [508, 455] width 27 height 27
click at [503, 445] on icon "button" at bounding box center [508, 455] width 27 height 27
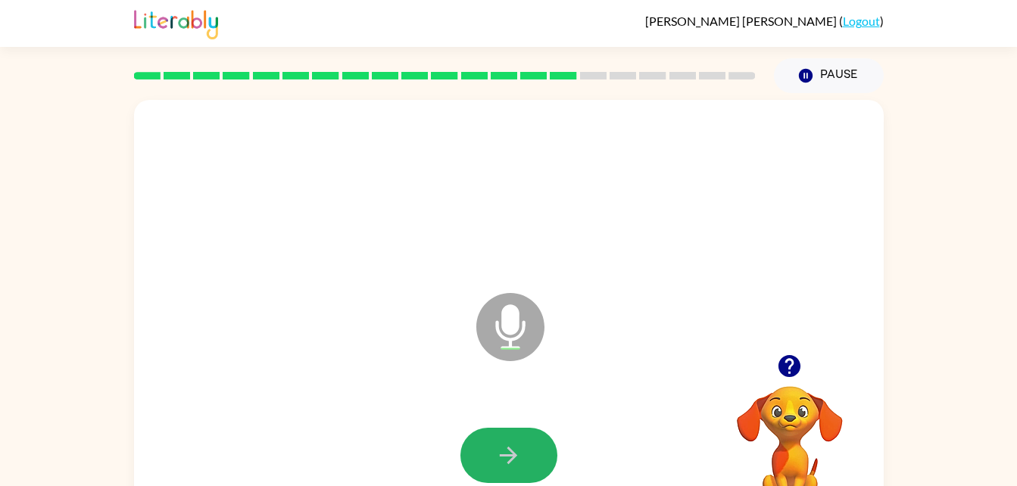
click at [503, 445] on icon "button" at bounding box center [508, 455] width 27 height 27
click at [507, 452] on icon "button" at bounding box center [508, 455] width 27 height 27
click at [507, 453] on icon "button" at bounding box center [508, 455] width 27 height 27
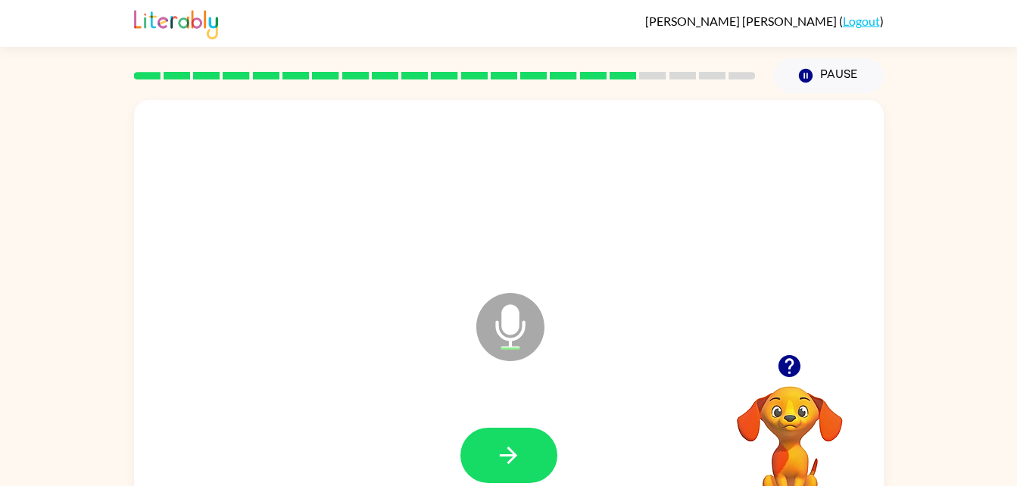
click at [507, 453] on icon "button" at bounding box center [508, 455] width 27 height 27
drag, startPoint x: 507, startPoint y: 453, endPoint x: 499, endPoint y: 392, distance: 61.9
click at [499, 392] on div "Microphone The Microphone is here when it is your turn to talk" at bounding box center [509, 316] width 750 height 432
click at [493, 454] on button "button" at bounding box center [508, 455] width 97 height 55
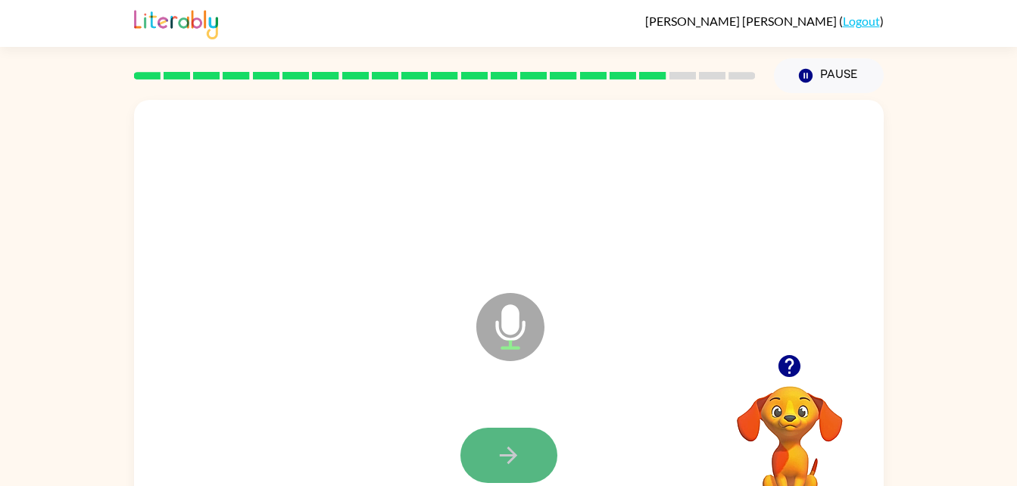
click at [487, 456] on button "button" at bounding box center [508, 455] width 97 height 55
click at [485, 466] on button "button" at bounding box center [508, 455] width 97 height 55
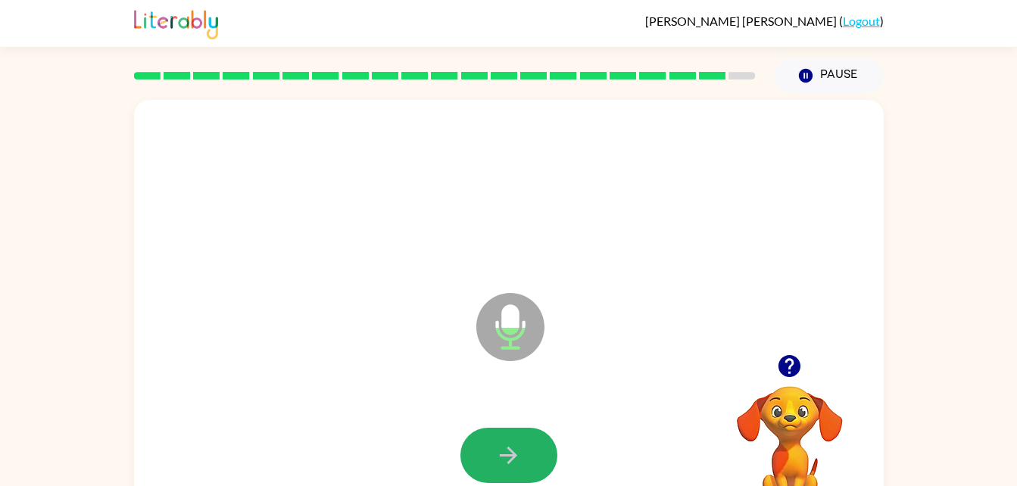
click at [485, 466] on button "button" at bounding box center [508, 455] width 97 height 55
